Goal: Check status: Check status

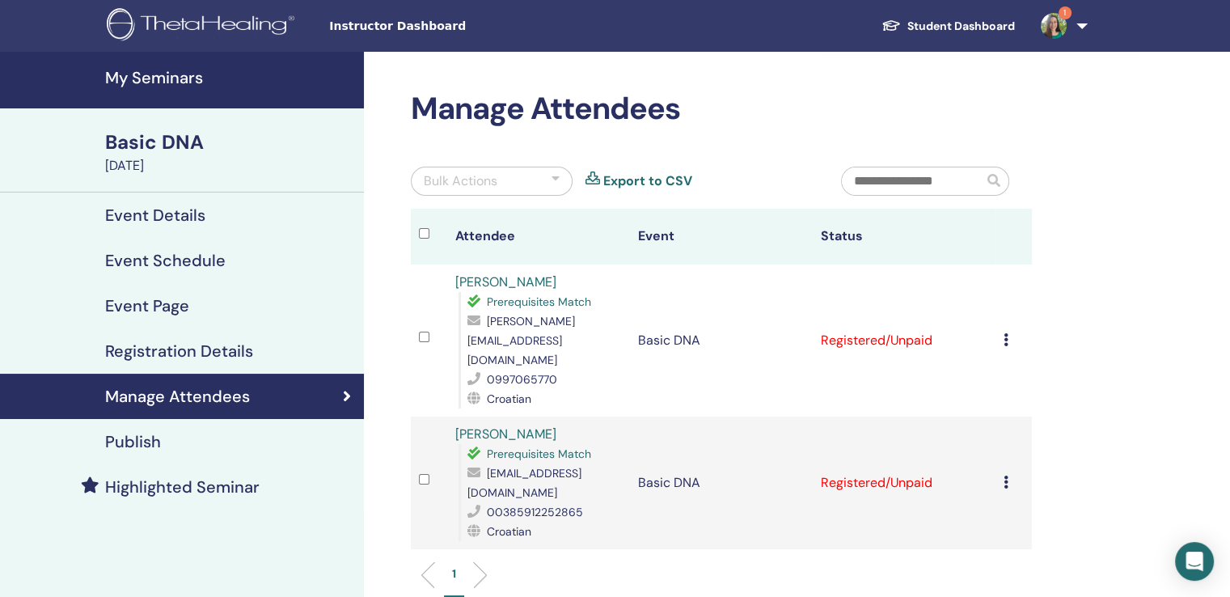
click at [1068, 25] on span "1" at bounding box center [1053, 25] width 39 height 13
